Goal: Find specific page/section

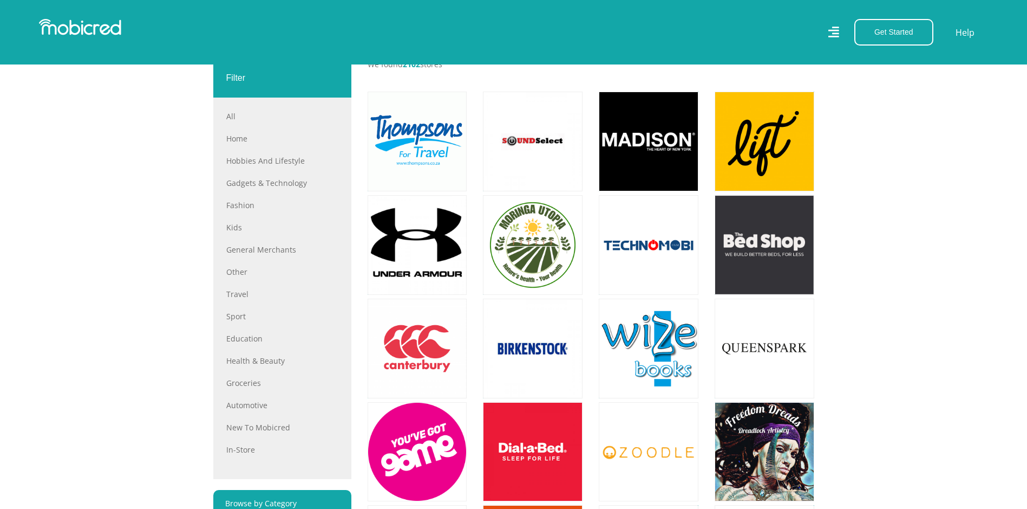
scroll to position [487, 0]
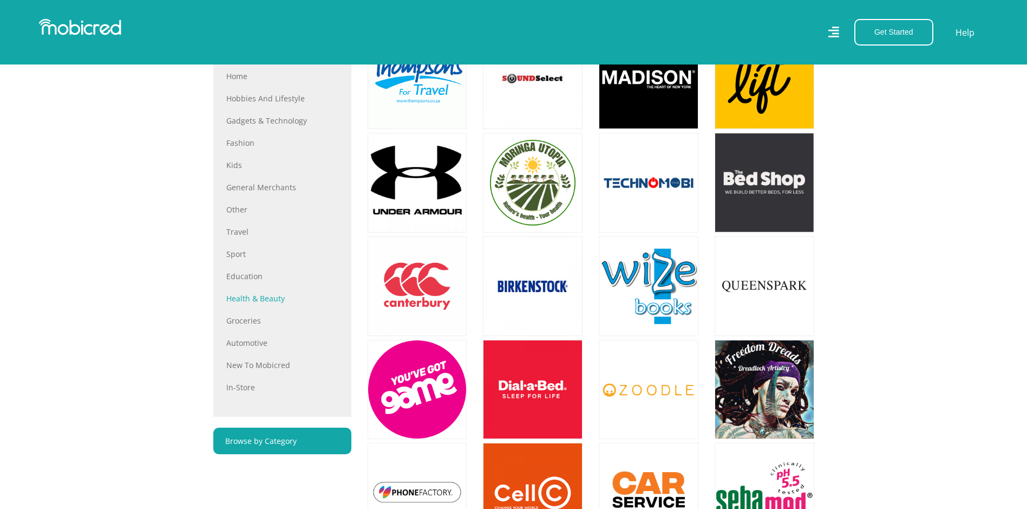
click at [285, 302] on link "Health & Beauty" at bounding box center [282, 297] width 112 height 11
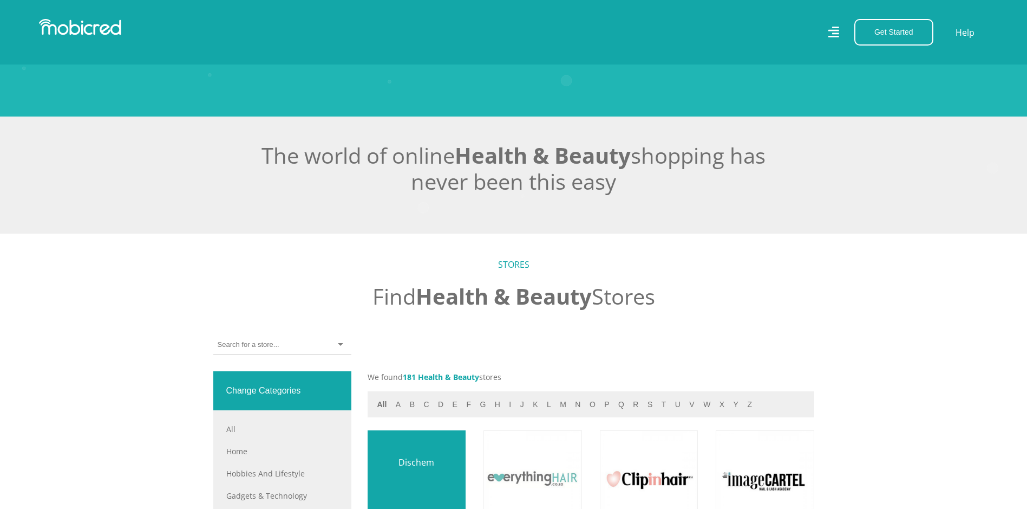
scroll to position [379, 0]
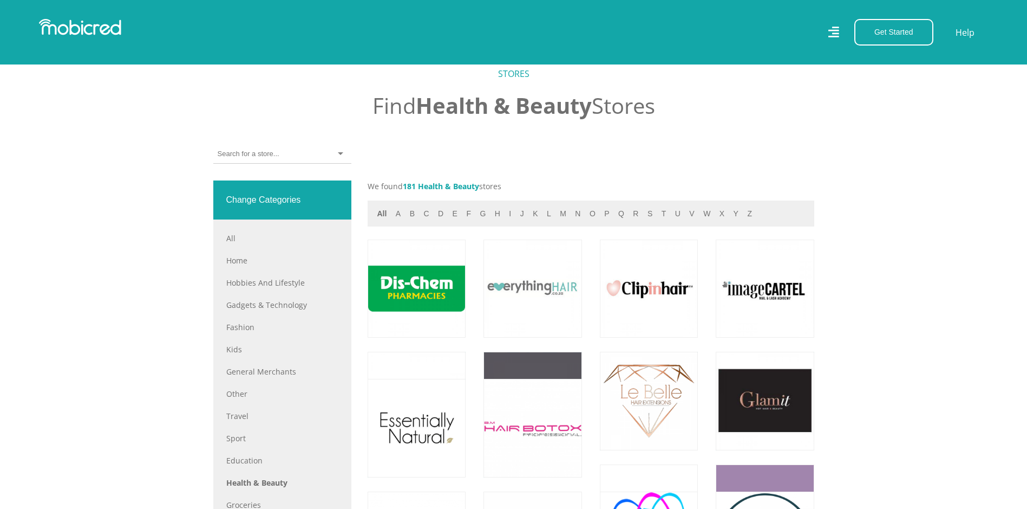
click at [510, 79] on h5 "STORES" at bounding box center [513, 74] width 601 height 10
click at [261, 153] on div at bounding box center [282, 154] width 138 height 19
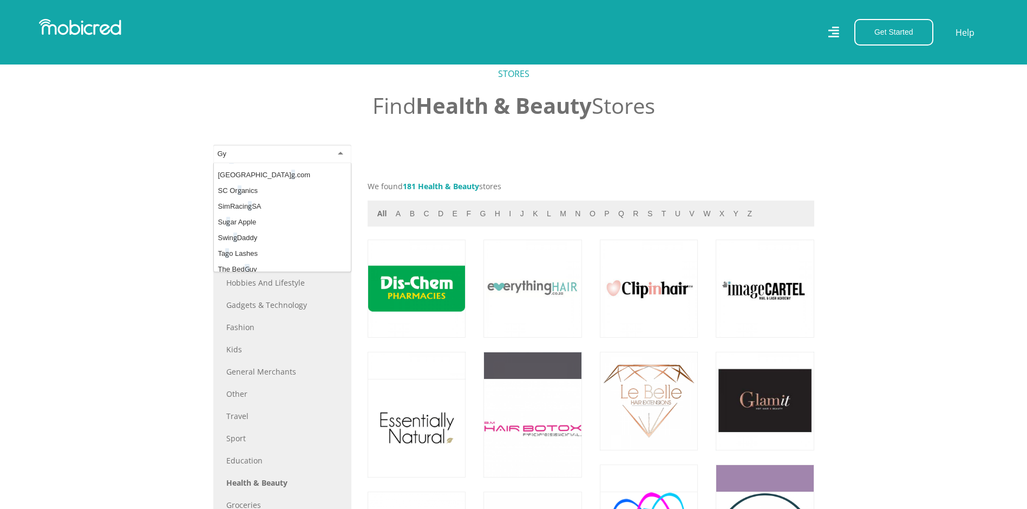
scroll to position [0, 0]
type input "Gym"
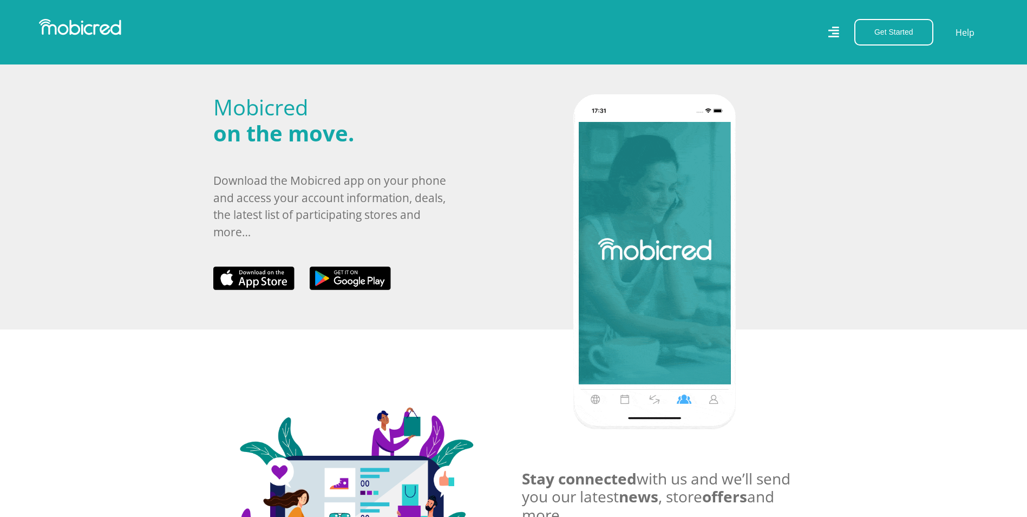
scroll to position [302, 0]
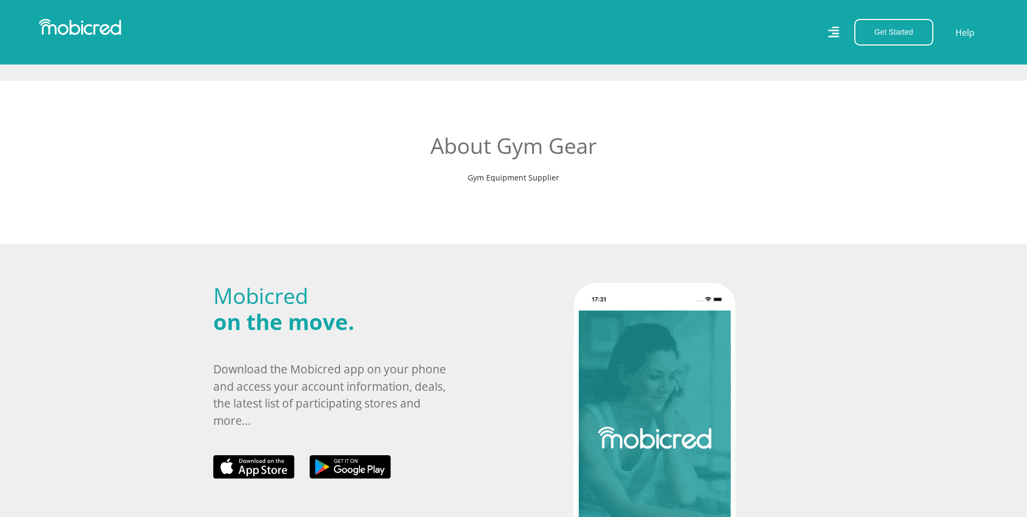
click at [509, 175] on p "Gym Equipment Supplier" at bounding box center [513, 177] width 395 height 11
click at [555, 184] on div "About Gym Gear Gym Equipment Supplier" at bounding box center [514, 162] width 412 height 59
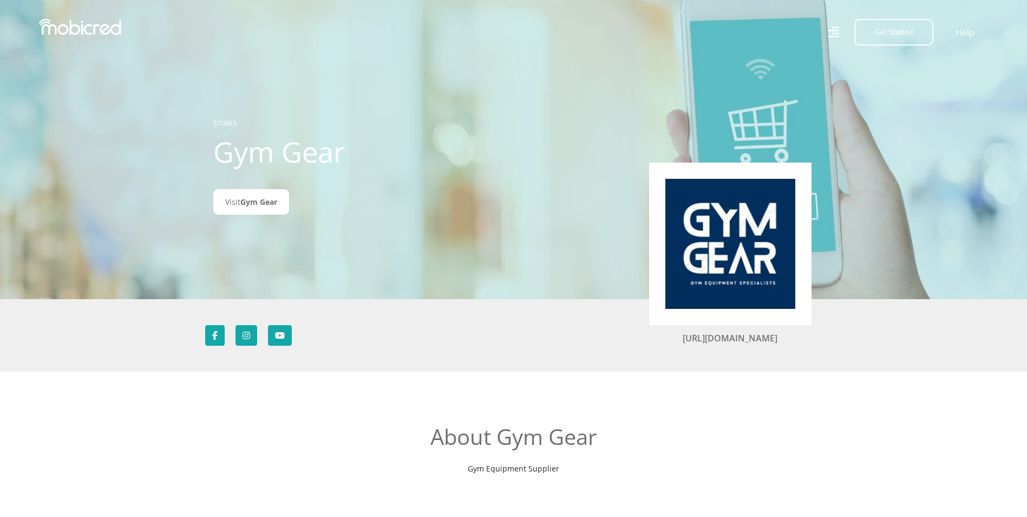
scroll to position [0, 0]
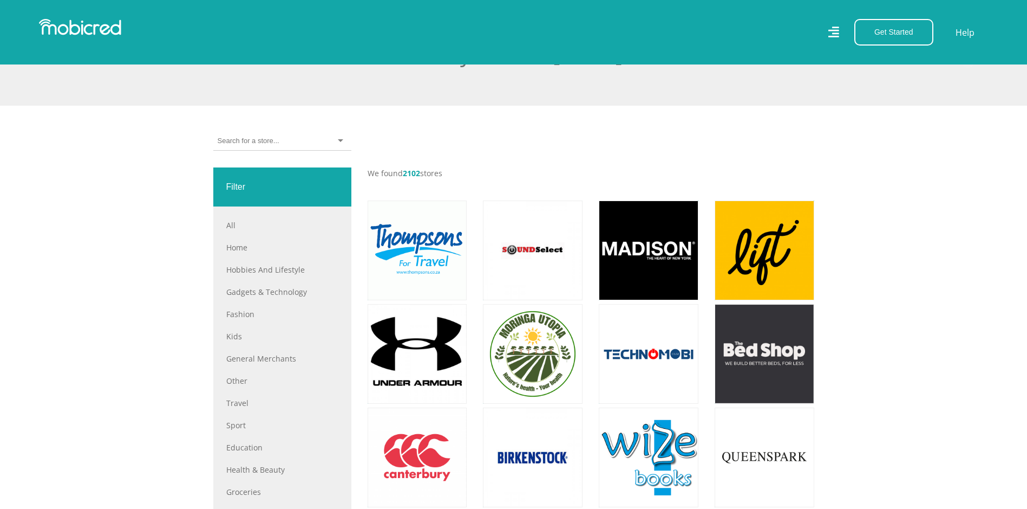
scroll to position [325, 0]
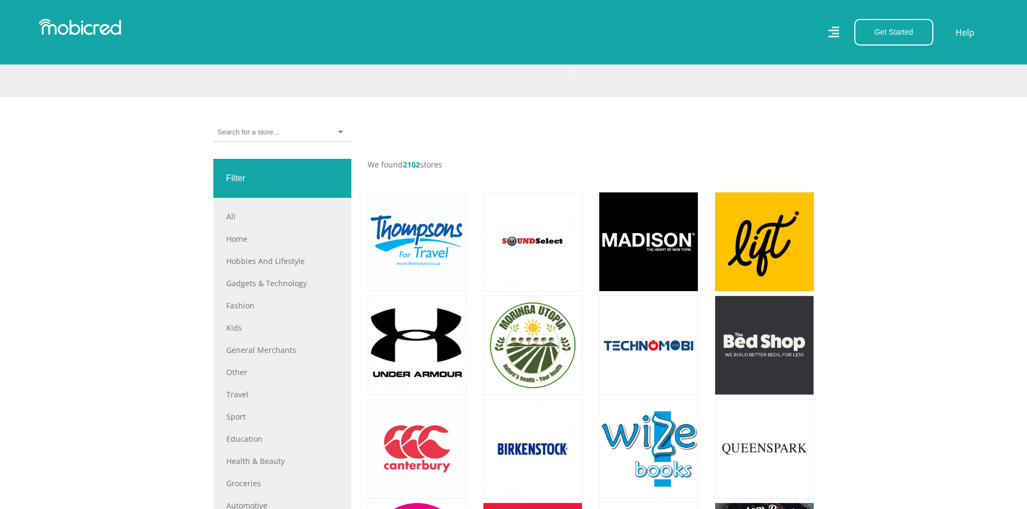
click at [286, 141] on div at bounding box center [282, 132] width 138 height 19
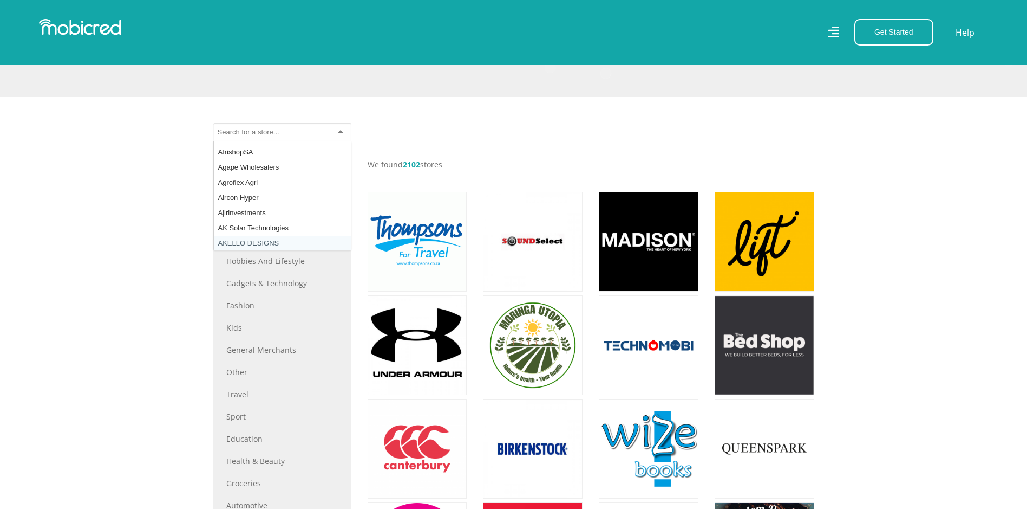
scroll to position [867, 0]
click at [244, 483] on link "Groceries" at bounding box center [282, 482] width 112 height 11
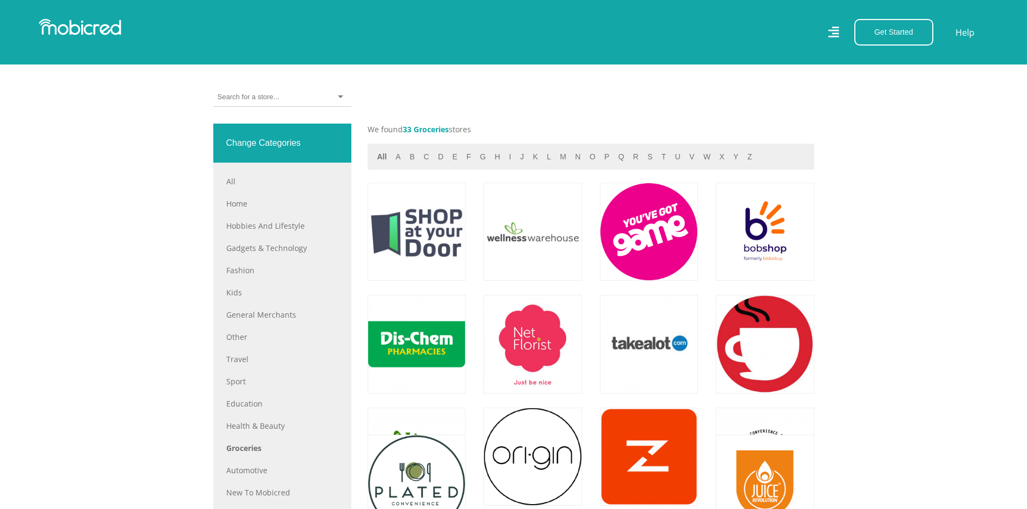
scroll to position [433, 0]
